Goal: Information Seeking & Learning: Learn about a topic

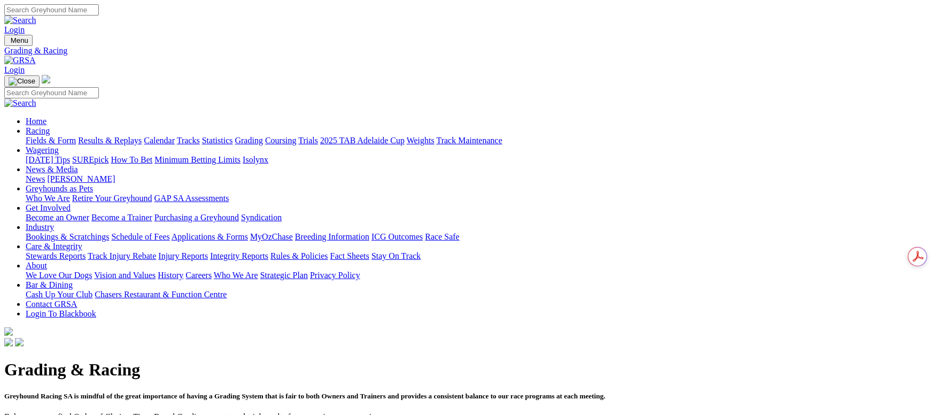
click at [73, 136] on link "Fields & Form" at bounding box center [51, 140] width 50 height 9
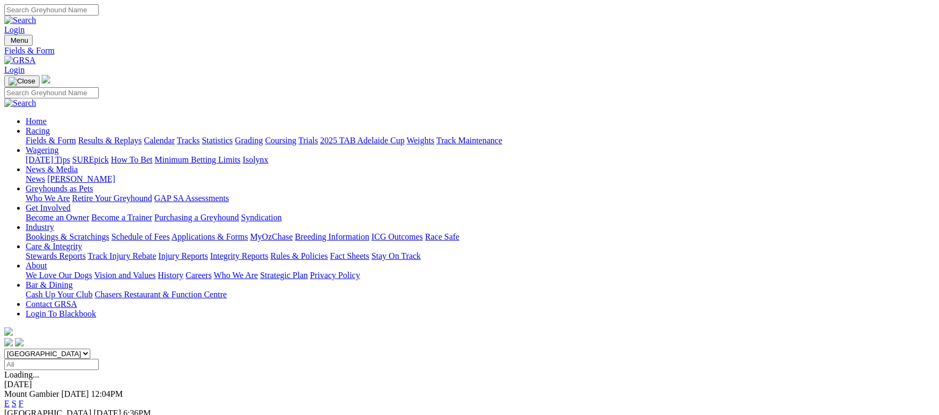
click at [175, 136] on link "Calendar" at bounding box center [159, 140] width 31 height 9
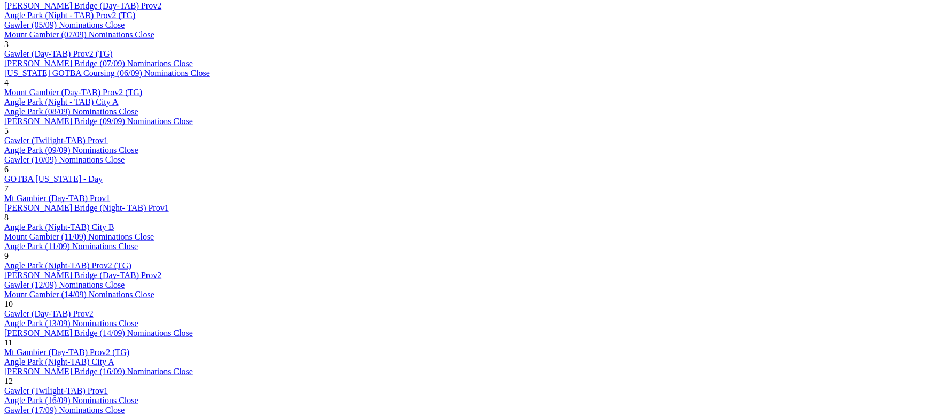
scroll to position [722, 0]
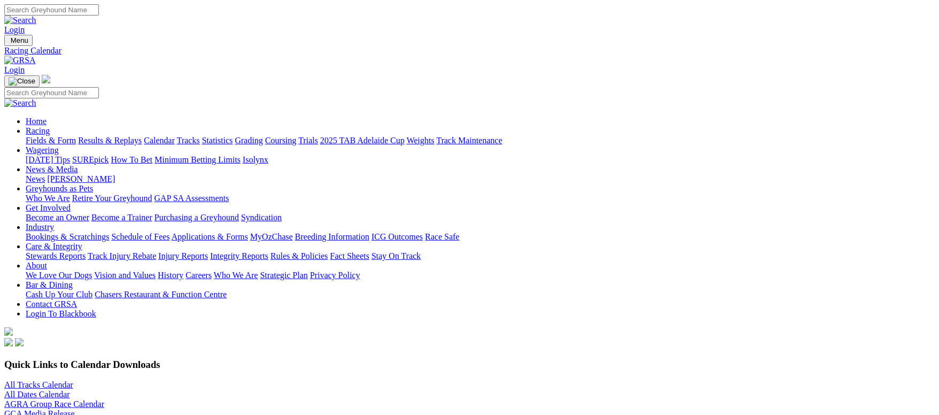
scroll to position [160, 0]
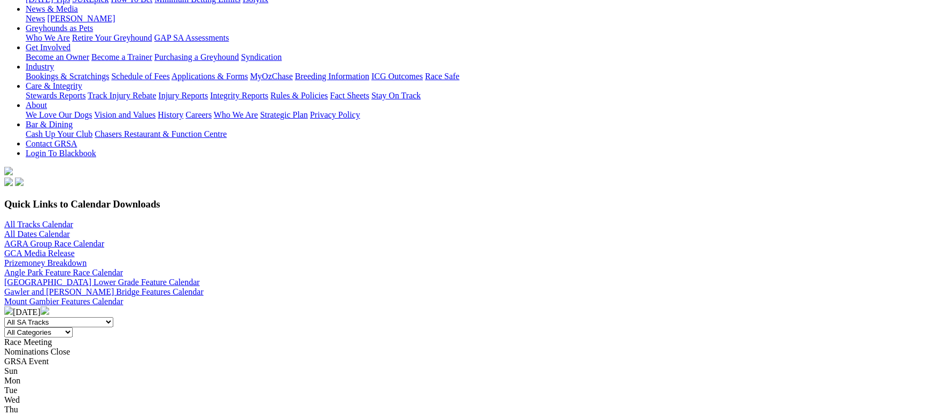
click at [49, 306] on img at bounding box center [45, 310] width 9 height 9
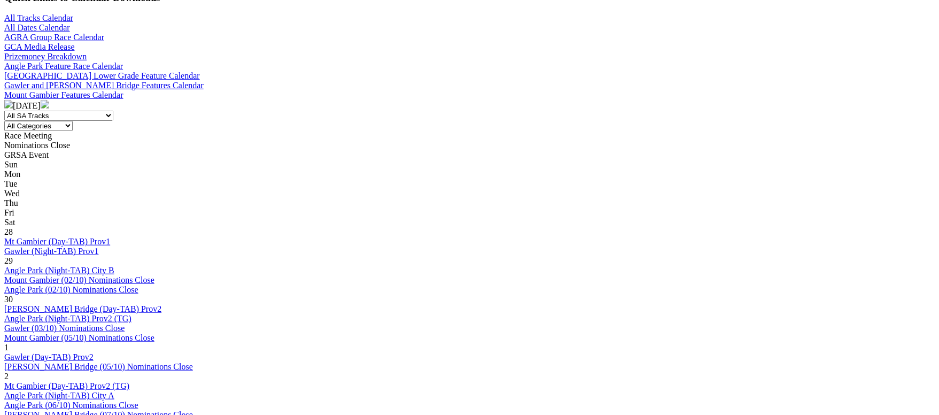
scroll to position [401, 0]
